Goal: Task Accomplishment & Management: Use online tool/utility

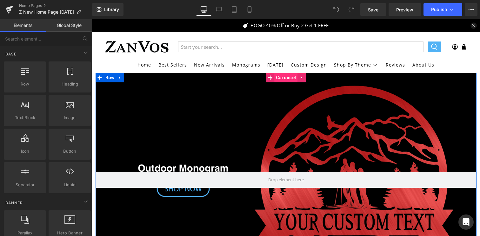
click at [281, 80] on span "Carousel" at bounding box center [285, 78] width 23 height 10
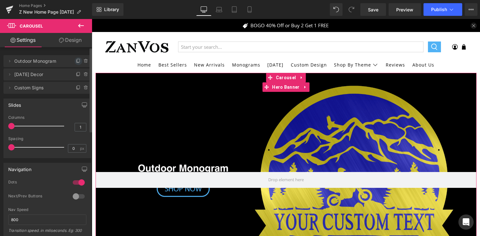
click at [77, 61] on icon at bounding box center [78, 60] width 3 height 3
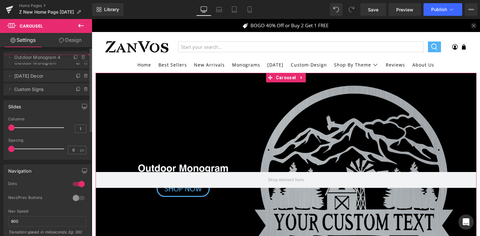
drag, startPoint x: 16, startPoint y: 76, endPoint x: 19, endPoint y: 59, distance: 17.3
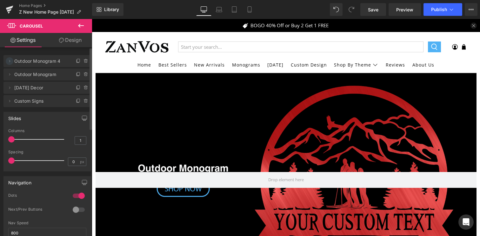
click at [11, 62] on icon at bounding box center [9, 61] width 5 height 5
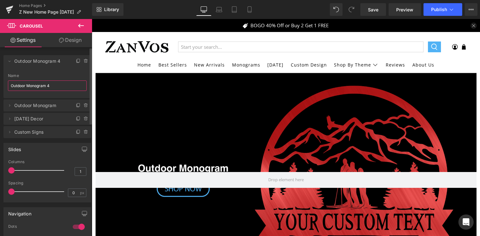
click at [28, 89] on input "Outdoor Monogram 4" at bounding box center [47, 86] width 79 height 10
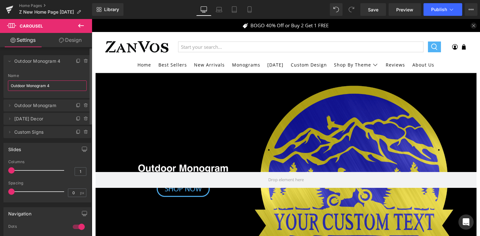
click at [28, 89] on input "Outdoor Monogram 4" at bounding box center [47, 86] width 79 height 10
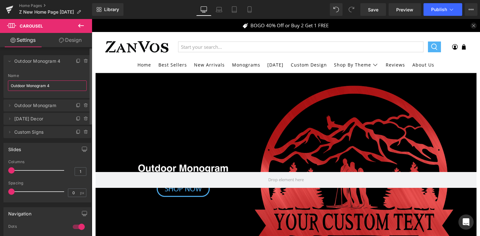
click at [28, 89] on input "Outdoor Monogram 4" at bounding box center [47, 86] width 79 height 10
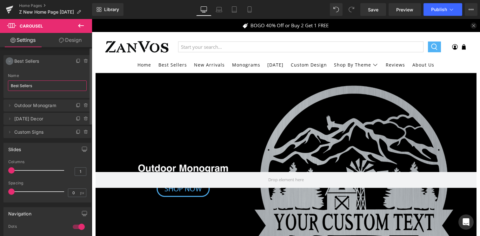
type input "Best Sellers"
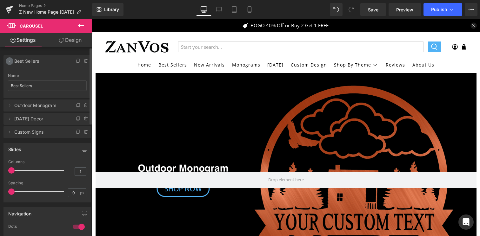
click at [10, 63] on icon at bounding box center [9, 61] width 5 height 5
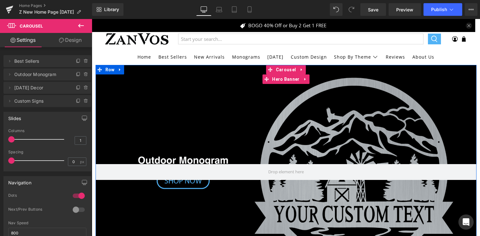
scroll to position [56, 0]
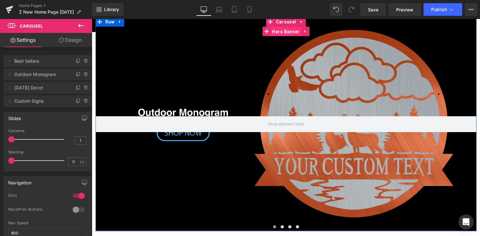
click at [286, 31] on span "Hero Banner" at bounding box center [285, 32] width 30 height 10
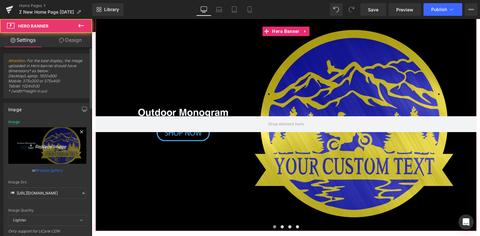
click at [40, 149] on icon "Replace Image" at bounding box center [47, 146] width 51 height 8
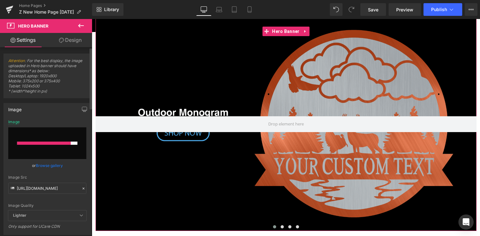
click at [54, 145] on div at bounding box center [44, 143] width 54 height 3
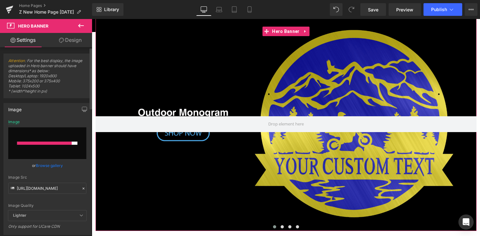
click at [62, 146] on input "file" at bounding box center [47, 144] width 78 height 32
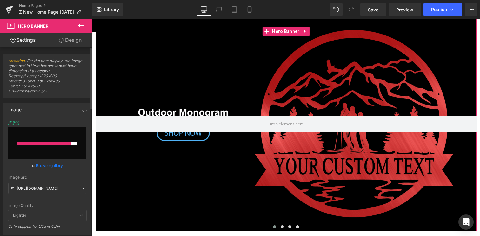
click at [37, 147] on input "file" at bounding box center [47, 144] width 78 height 32
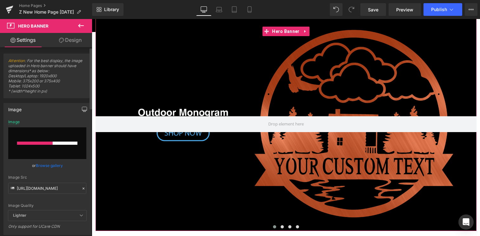
click at [82, 110] on icon "button" at bounding box center [84, 110] width 5 height 0
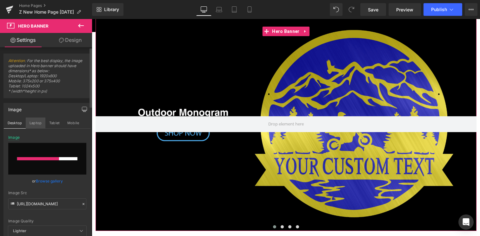
click at [39, 125] on button "Laptop" at bounding box center [36, 123] width 20 height 11
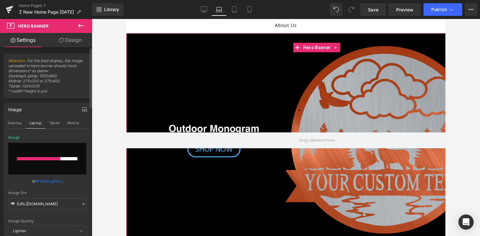
scroll to position [0, 0]
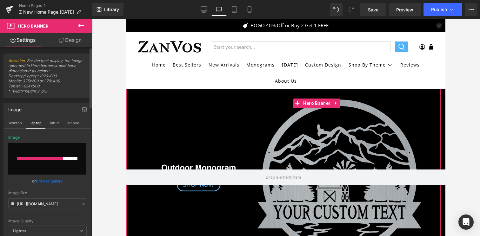
click at [48, 161] on input "file" at bounding box center [47, 159] width 78 height 32
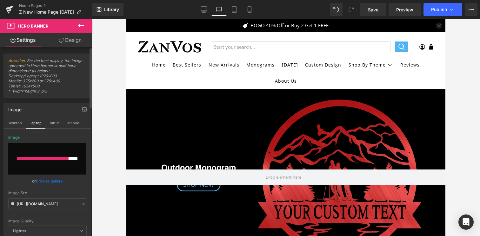
type input "C:\fakepath\BannerTemplateMaster-12.png"
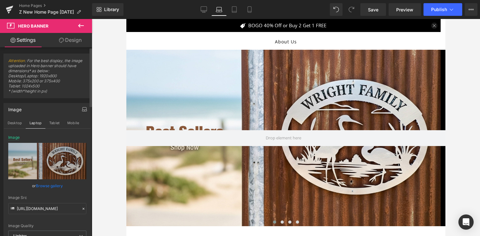
scroll to position [56, 0]
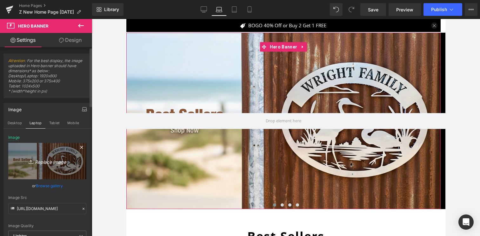
click at [30, 157] on icon "Replace Image" at bounding box center [47, 161] width 51 height 8
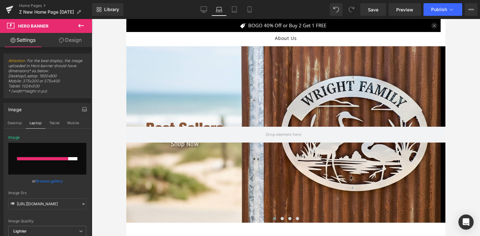
scroll to position [39, 0]
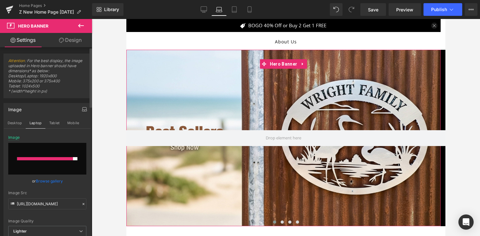
click at [45, 157] on div at bounding box center [45, 158] width 56 height 3
click at [9, 123] on button "Desktop" at bounding box center [15, 123] width 22 height 11
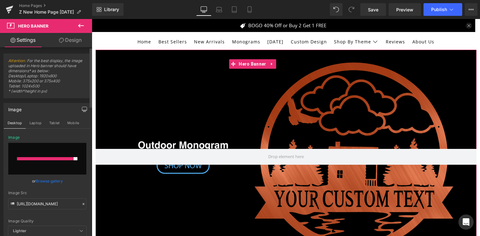
click at [49, 163] on input "file" at bounding box center [47, 159] width 78 height 32
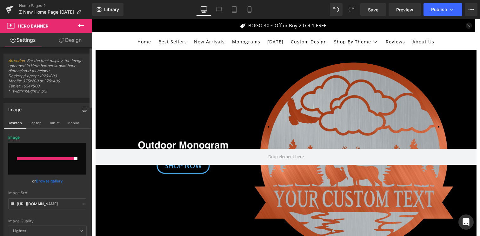
type input "C:\fakepath\BannerTemplateMaster-12.png"
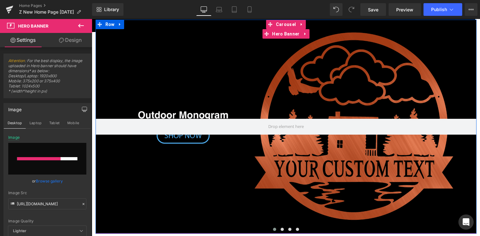
scroll to position [50, 0]
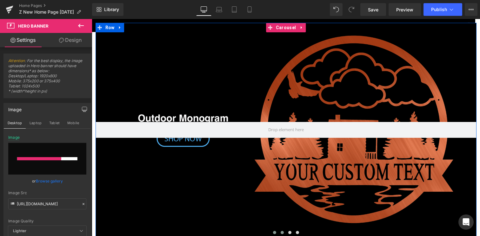
click at [280, 233] on span at bounding box center [281, 232] width 3 height 3
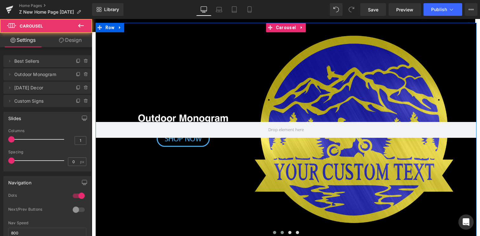
click at [273, 233] on span at bounding box center [274, 232] width 3 height 3
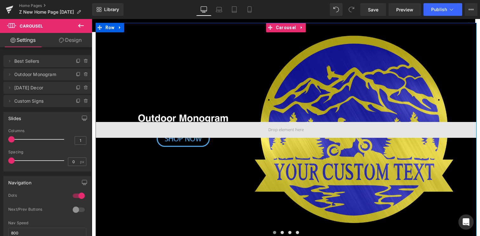
click at [251, 137] on span at bounding box center [285, 130] width 381 height 16
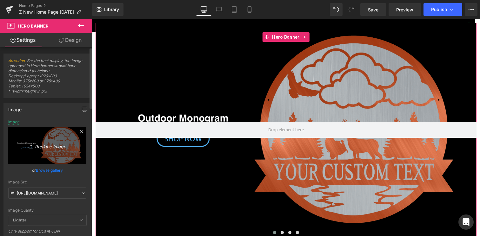
click at [37, 143] on icon "Replace Image" at bounding box center [47, 146] width 51 height 8
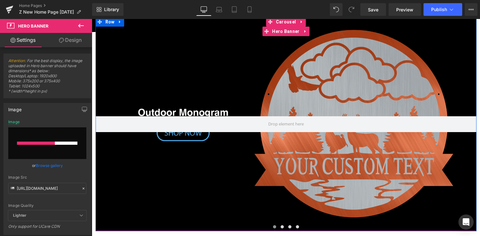
scroll to position [61, 0]
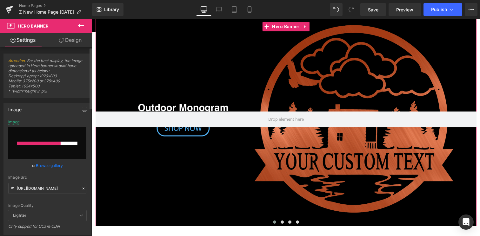
click at [70, 137] on input "file" at bounding box center [47, 144] width 78 height 32
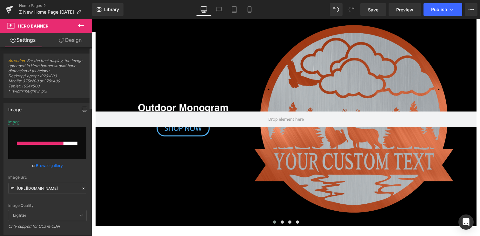
type input "C:\fakepath\BannerTemplateMaster-12.png"
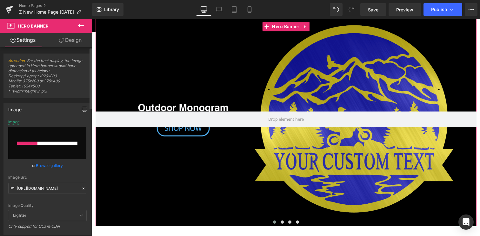
click at [85, 107] on button "button" at bounding box center [84, 109] width 10 height 12
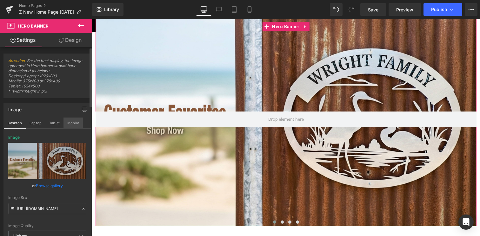
click at [77, 123] on button "Mobile" at bounding box center [72, 123] width 19 height 11
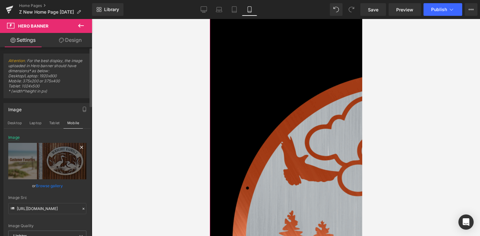
scroll to position [0, 0]
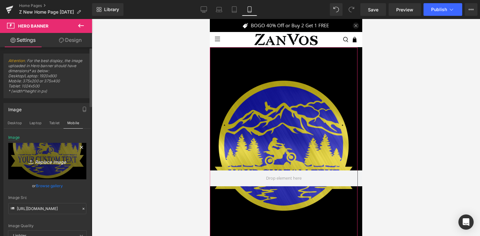
click at [53, 161] on icon "Replace Image" at bounding box center [47, 161] width 51 height 8
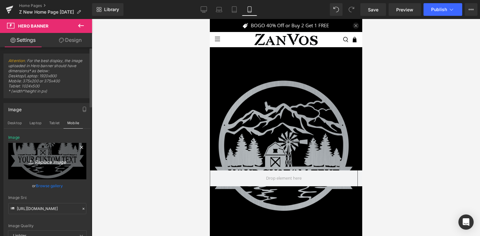
type input "C:\fakepath\BannerTemplateMaster-13.png"
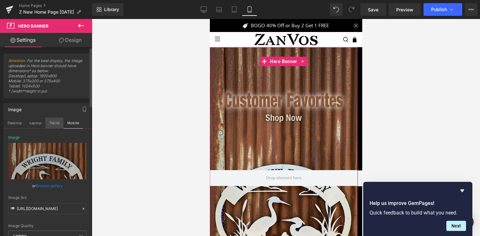
click at [53, 120] on button "Tablet" at bounding box center [54, 123] width 18 height 11
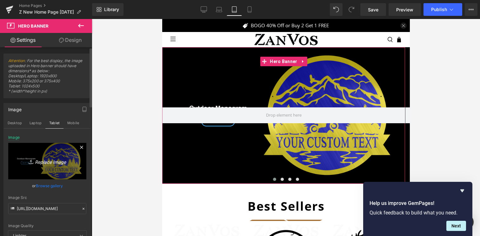
click at [37, 156] on link "Replace Image" at bounding box center [47, 161] width 78 height 36
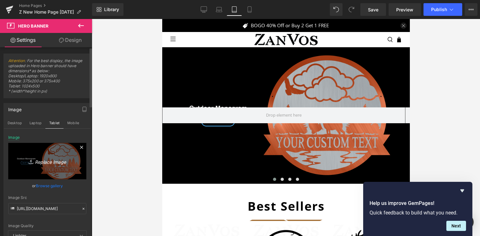
type input "C:\fakepath\BannerTemplateMaster-12.png"
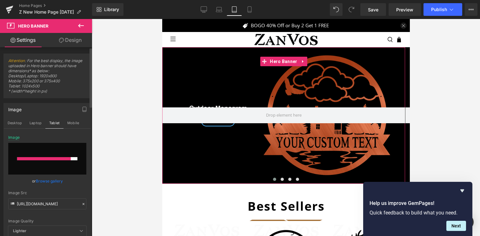
click at [54, 160] on div at bounding box center [44, 158] width 54 height 3
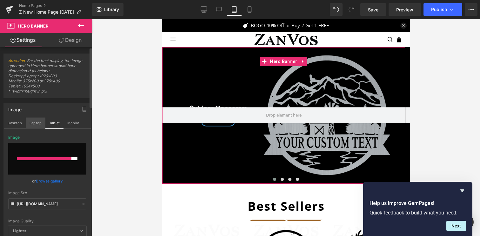
click at [40, 126] on button "Laptop" at bounding box center [36, 123] width 20 height 11
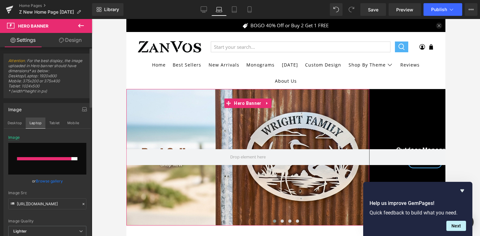
scroll to position [42, 0]
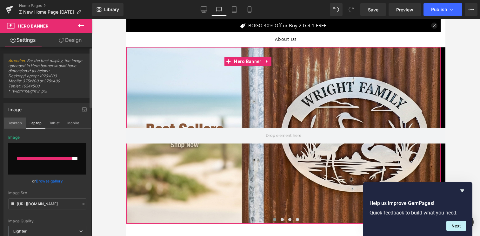
click at [9, 121] on button "Desktop" at bounding box center [15, 123] width 22 height 11
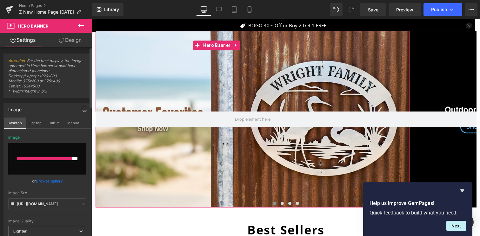
scroll to position [26, 0]
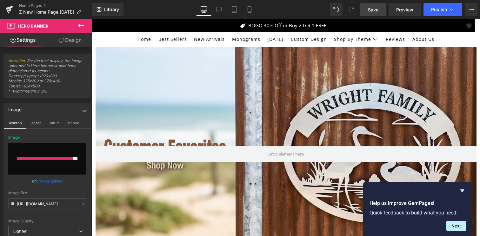
click at [368, 10] on span "Save" at bounding box center [373, 9] width 10 height 7
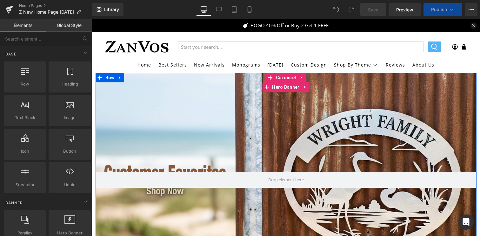
click at [305, 115] on div at bounding box center [285, 180] width 381 height 214
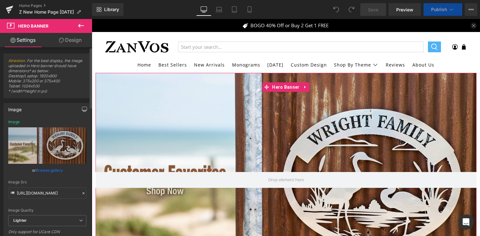
click at [82, 109] on icon "button" at bounding box center [84, 109] width 5 height 5
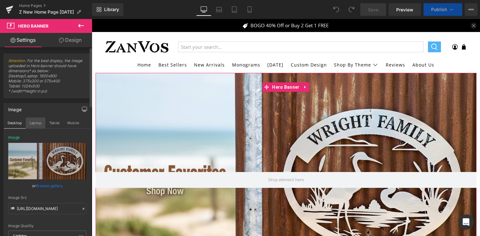
click at [39, 124] on button "Laptop" at bounding box center [36, 123] width 20 height 11
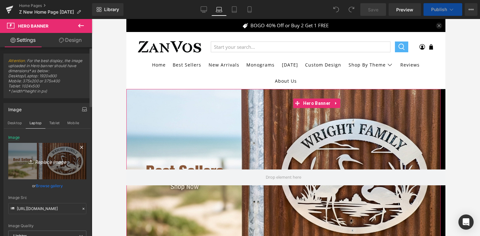
click at [50, 165] on link "Replace Image" at bounding box center [47, 161] width 78 height 36
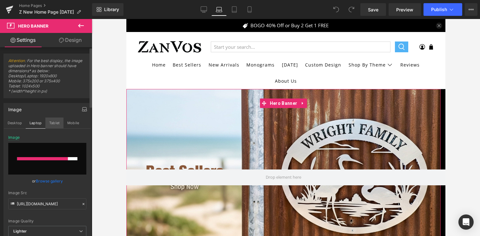
click at [52, 123] on button "Tablet" at bounding box center [54, 123] width 18 height 11
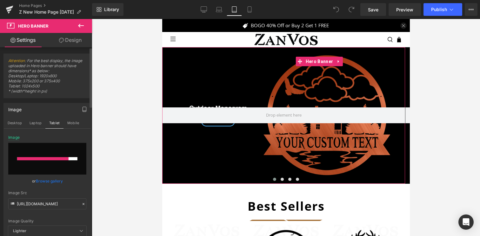
click at [56, 162] on input "file" at bounding box center [47, 159] width 78 height 32
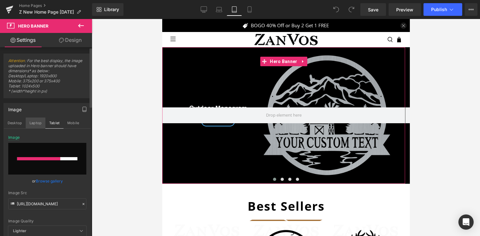
click at [38, 123] on button "Laptop" at bounding box center [36, 123] width 20 height 11
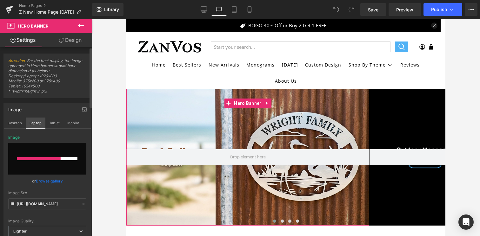
scroll to position [42, 0]
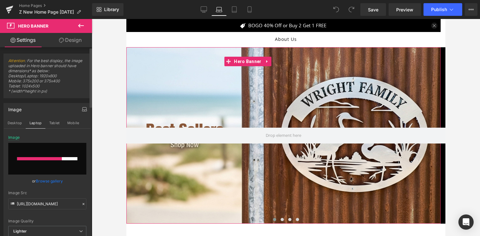
click at [51, 158] on div at bounding box center [39, 158] width 45 height 3
click at [30, 167] on input "file" at bounding box center [47, 159] width 78 height 32
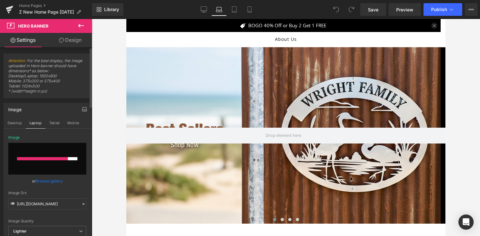
type input "C:\fakepath\BannerTemplateMaster-12.png"
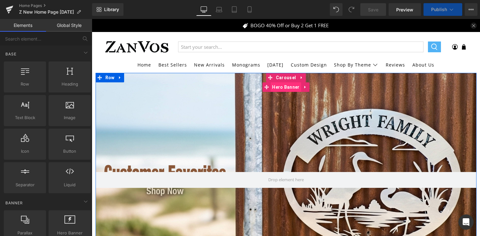
click at [272, 89] on span "Hero Banner" at bounding box center [285, 87] width 30 height 10
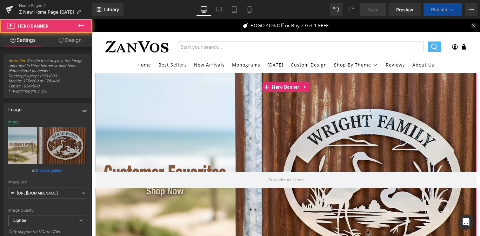
click at [79, 106] on button "button" at bounding box center [84, 109] width 10 height 12
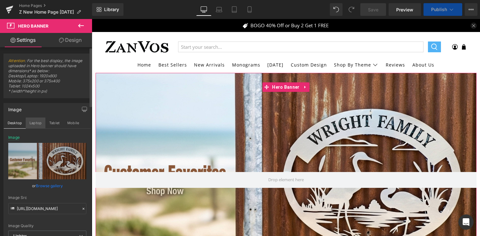
click at [33, 121] on button "Laptop" at bounding box center [36, 123] width 20 height 11
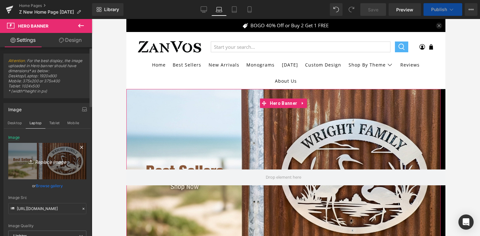
click at [32, 155] on link "Replace Image" at bounding box center [47, 161] width 78 height 36
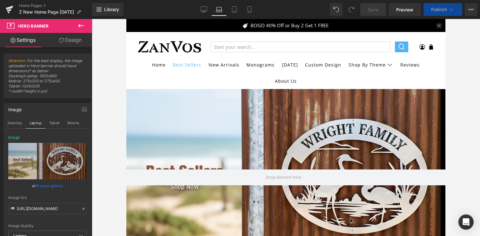
type input "C:\fakepath\BannerTemplateMaster-12.png"
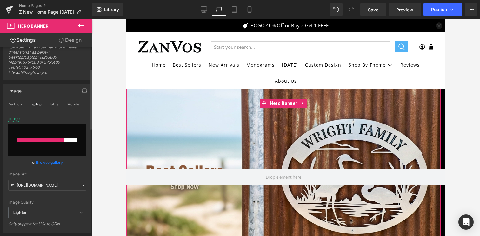
scroll to position [83, 0]
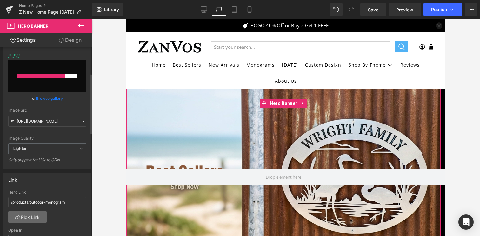
click at [28, 218] on link "Pick Link" at bounding box center [27, 217] width 38 height 13
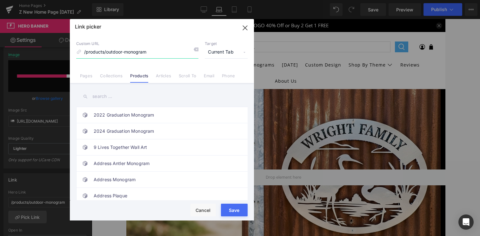
click at [123, 52] on input "/products/outdoor-monogram" at bounding box center [137, 52] width 122 height 12
click at [112, 77] on link "Collections" at bounding box center [111, 78] width 23 height 10
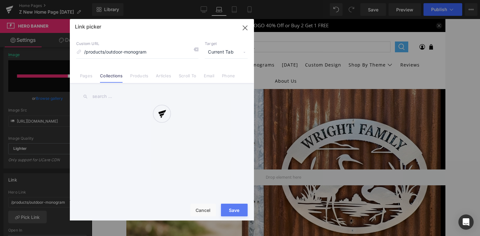
click at [105, 98] on input "text" at bounding box center [161, 96] width 171 height 14
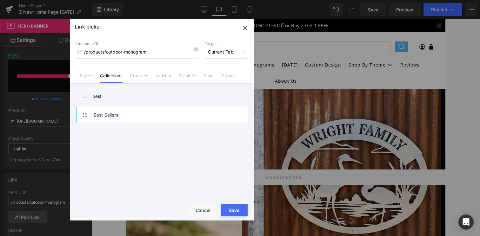
type input "best"
click at [155, 121] on link "Best Sellers" at bounding box center [164, 115] width 140 height 16
click at [232, 213] on div "Loading Product Data" at bounding box center [240, 211] width 46 height 7
click at [234, 205] on button "Save" at bounding box center [234, 210] width 27 height 13
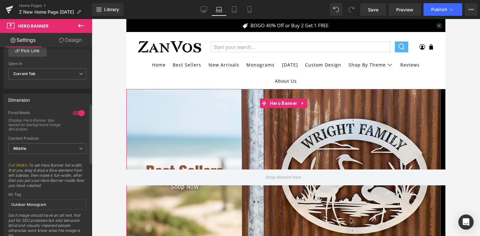
scroll to position [250, 0]
click at [36, 204] on input "Outdoor Monogram" at bounding box center [47, 204] width 78 height 10
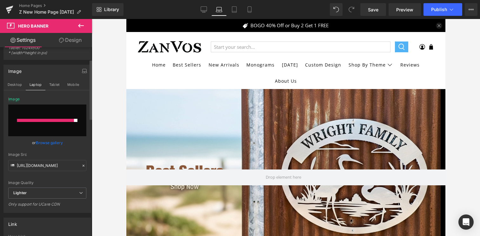
scroll to position [0, 0]
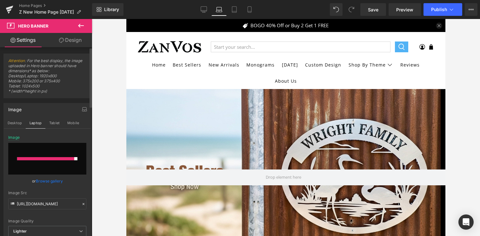
type input "Customer Favorites - Best Sellers"
click at [65, 153] on input "file" at bounding box center [47, 159] width 78 height 32
click at [54, 162] on input "file" at bounding box center [47, 159] width 78 height 32
type input "C:\fakepath\BannerTemplateMaster-12.png"
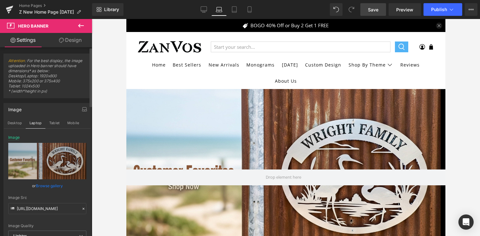
click at [368, 12] on span "Save" at bounding box center [373, 9] width 10 height 7
click at [17, 120] on button "Desktop" at bounding box center [15, 123] width 22 height 11
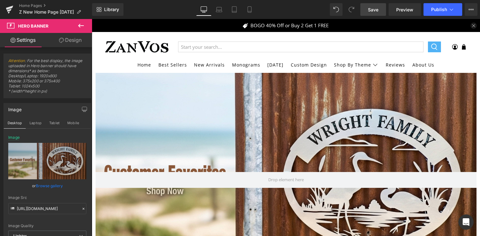
click at [366, 8] on link "Save" at bounding box center [373, 9] width 26 height 13
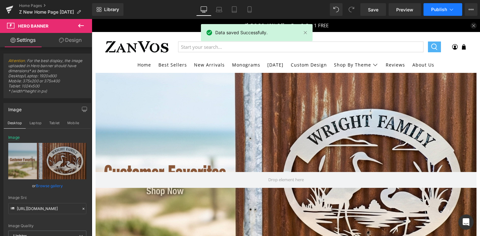
click at [431, 8] on span "Publish" at bounding box center [439, 9] width 16 height 5
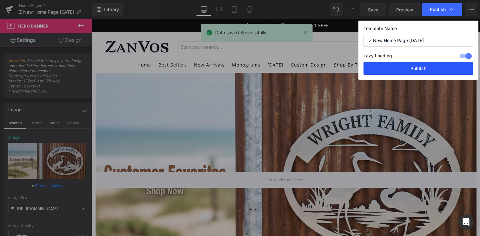
click at [417, 74] on button "Publish" at bounding box center [418, 68] width 110 height 13
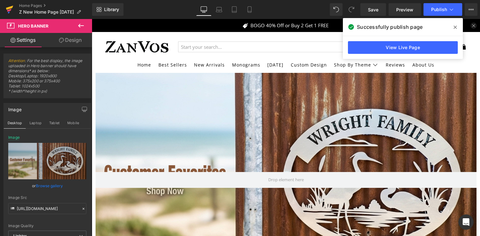
click at [14, 8] on link at bounding box center [9, 9] width 19 height 19
